Goal: Navigation & Orientation: Understand site structure

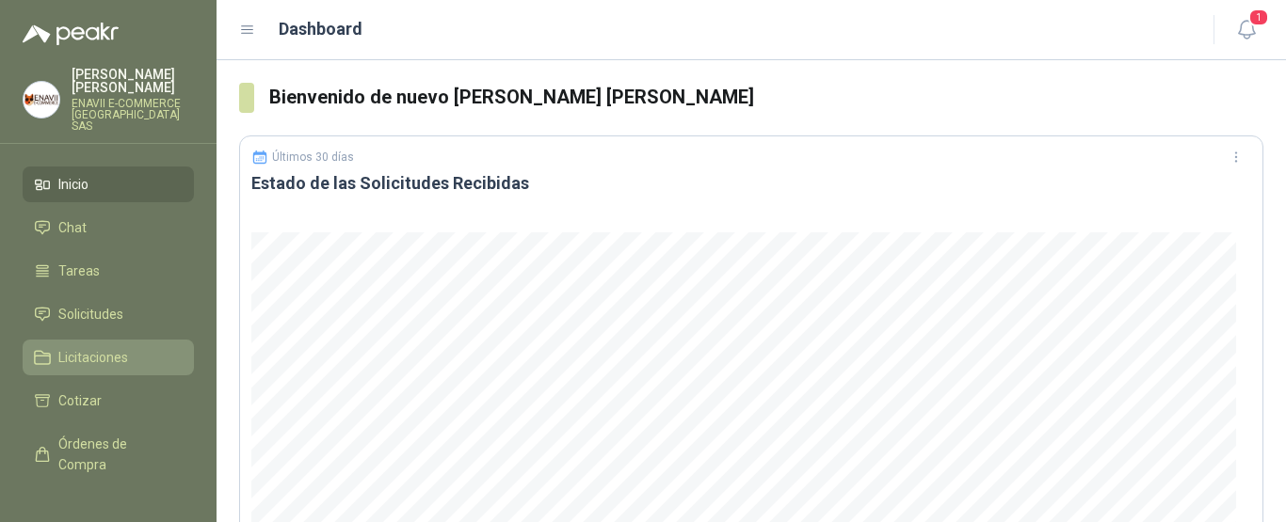
click at [122, 348] on span "Licitaciones" at bounding box center [93, 357] width 70 height 21
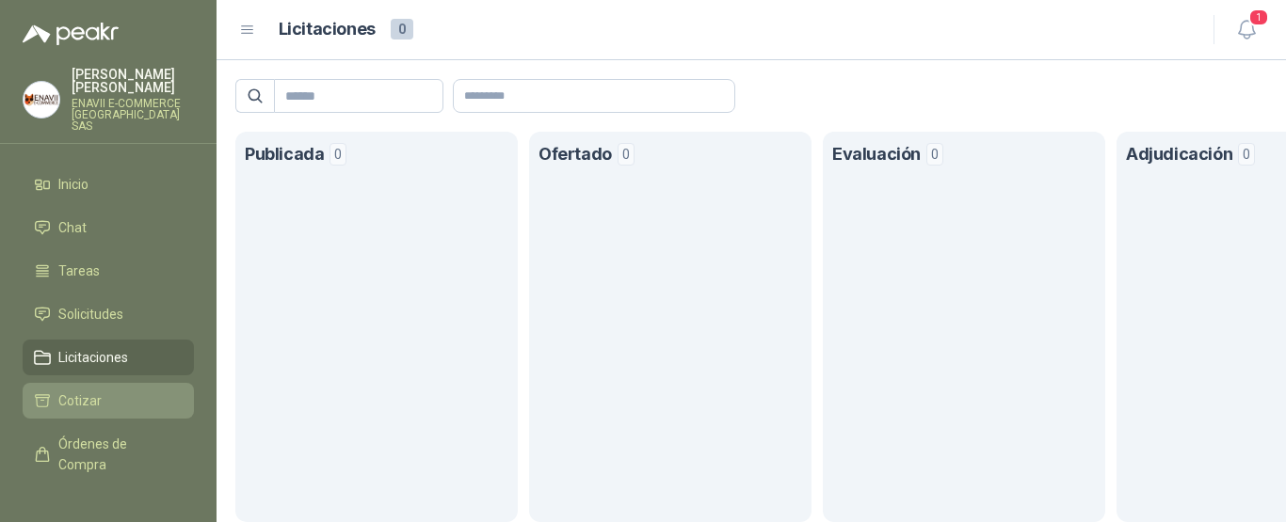
click at [104, 383] on link "Cotizar" at bounding box center [108, 401] width 171 height 36
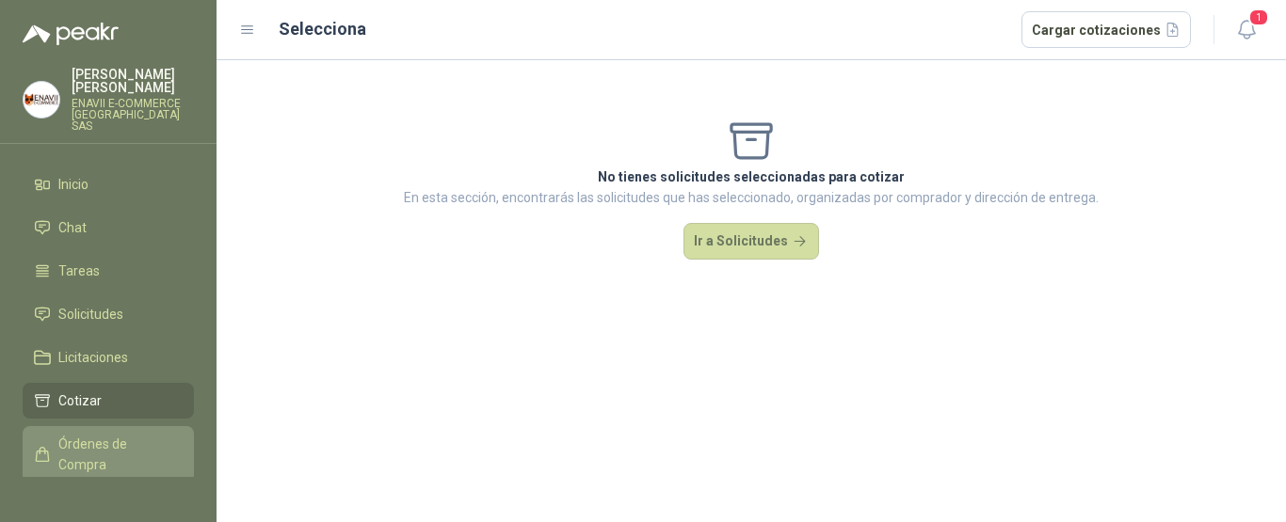
click at [106, 440] on span "Órdenes de Compra" at bounding box center [117, 454] width 118 height 41
